Goal: Task Accomplishment & Management: Complete application form

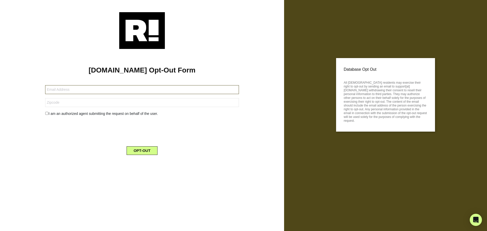
click at [65, 89] on input "text" at bounding box center [141, 89] width 193 height 9
paste input "[EMAIL_ADDRESS][DOMAIN_NAME]"
type input "[EMAIL_ADDRESS][DOMAIN_NAME]"
drag, startPoint x: 55, startPoint y: 104, endPoint x: 51, endPoint y: 111, distance: 7.4
click at [55, 104] on input "text" at bounding box center [141, 102] width 193 height 9
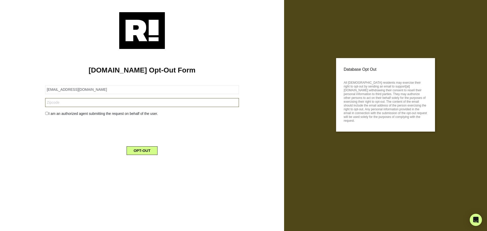
paste input "66030"
type input "66030"
click at [46, 114] on input "checkbox" at bounding box center [46, 113] width 3 height 3
checkbox input "true"
click at [68, 105] on input "66030" at bounding box center [141, 102] width 193 height 9
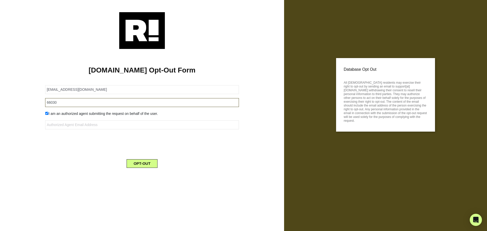
type input "66030"
click at [58, 126] on input "text" at bounding box center [141, 124] width 193 height 9
type input "[EMAIL_ADDRESS][DOMAIN_NAME]"
click at [135, 152] on button "OPT-OUT" at bounding box center [142, 163] width 31 height 9
